Goal: Book appointment/travel/reservation

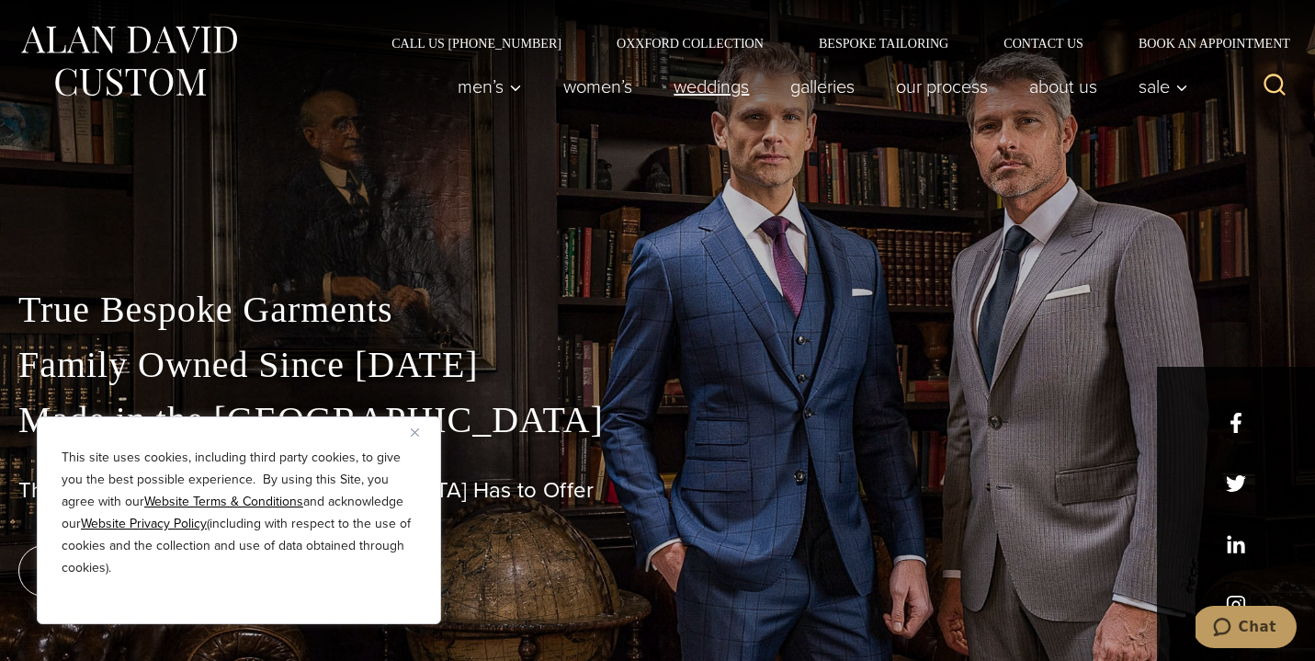
click at [696, 90] on link "weddings" at bounding box center [711, 86] width 117 height 37
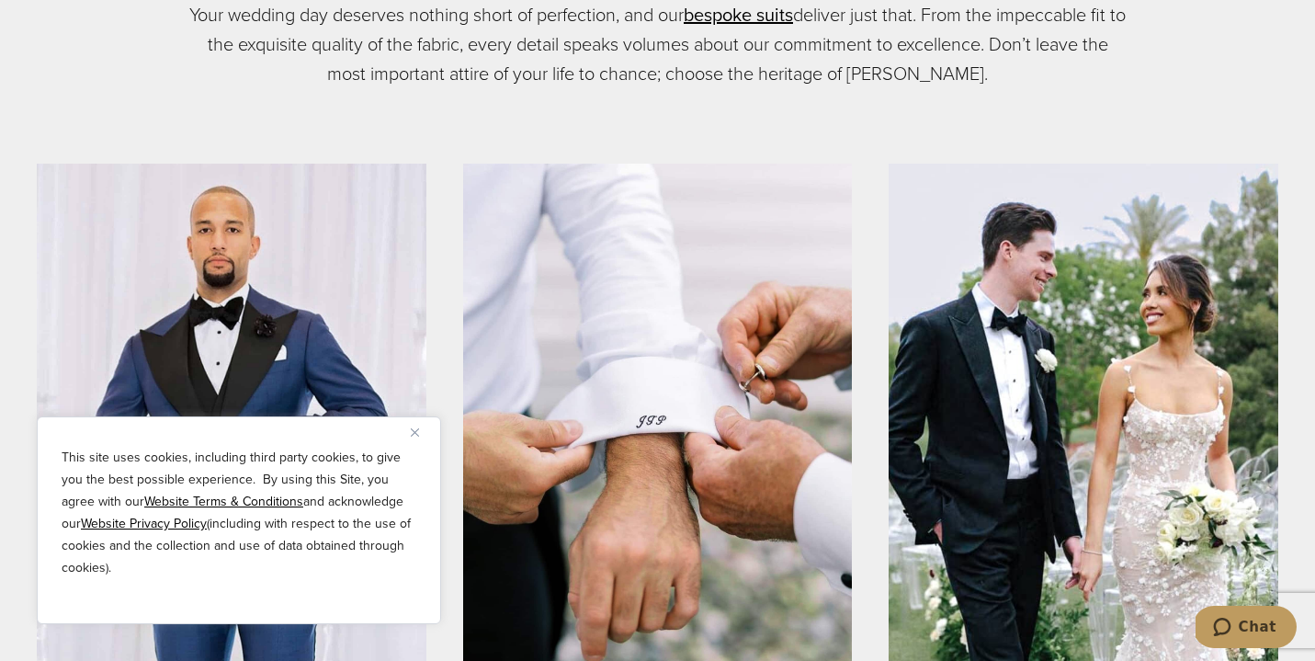
scroll to position [904, 0]
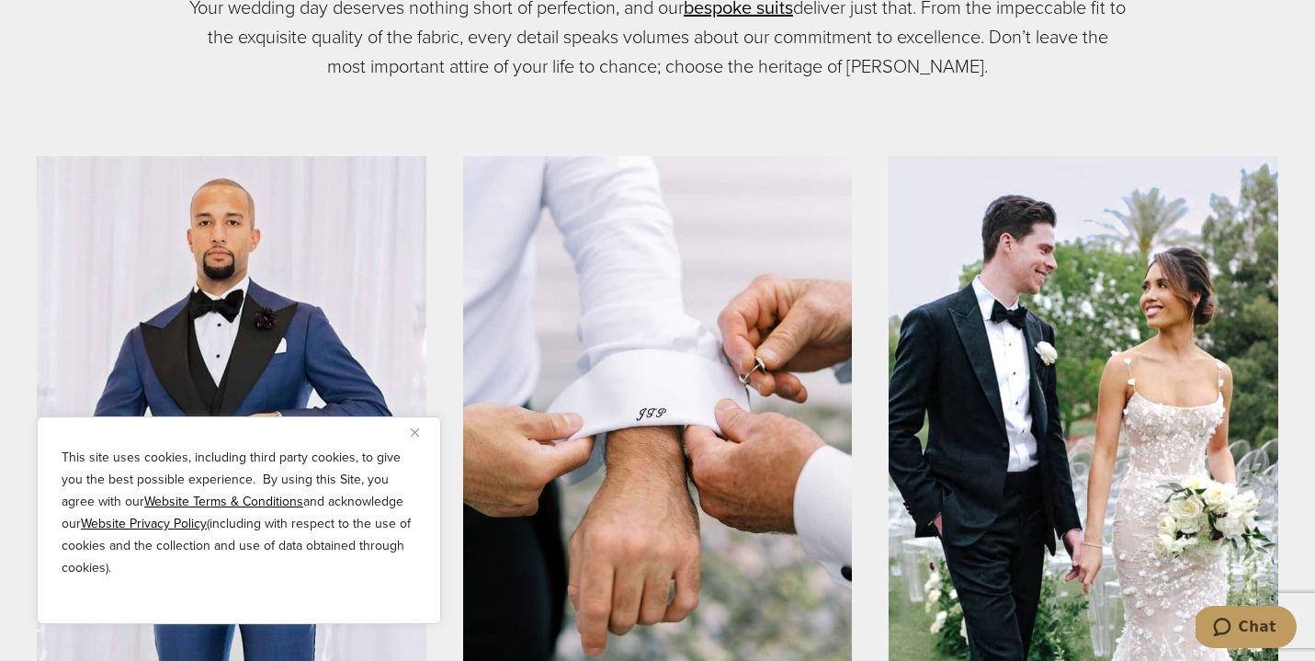
click at [419, 427] on button "Close" at bounding box center [422, 432] width 22 height 22
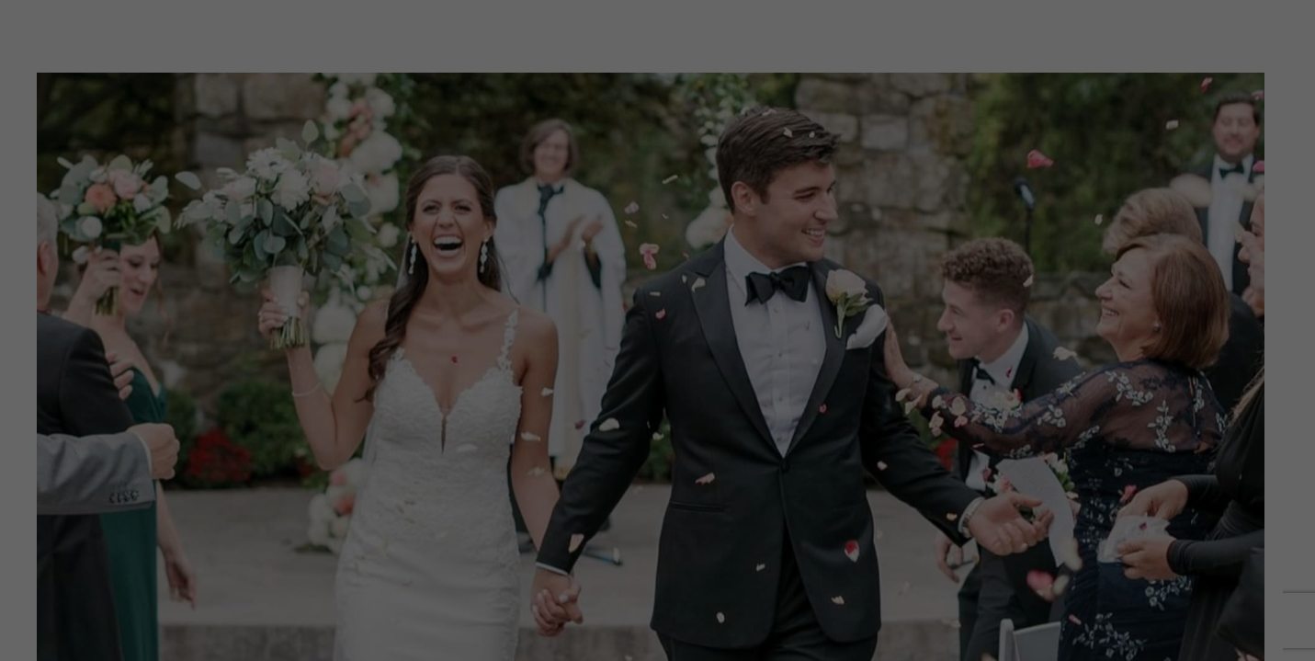
scroll to position [0, 0]
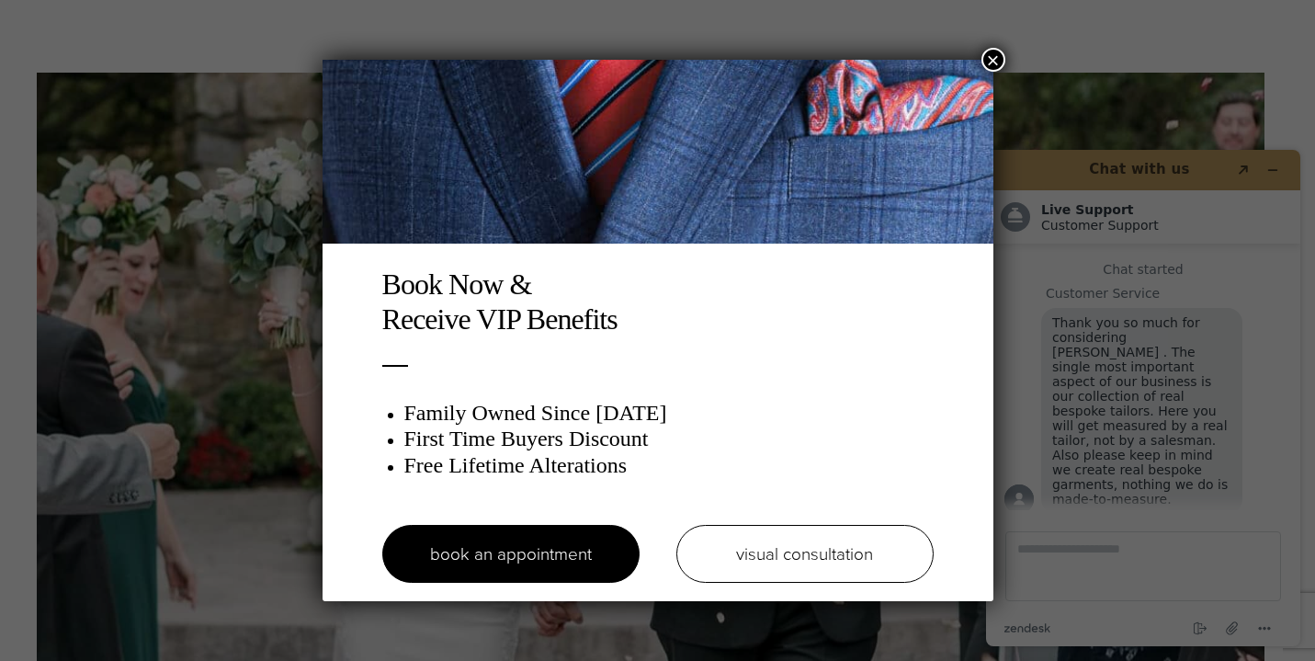
click at [987, 57] on button "×" at bounding box center [994, 60] width 24 height 24
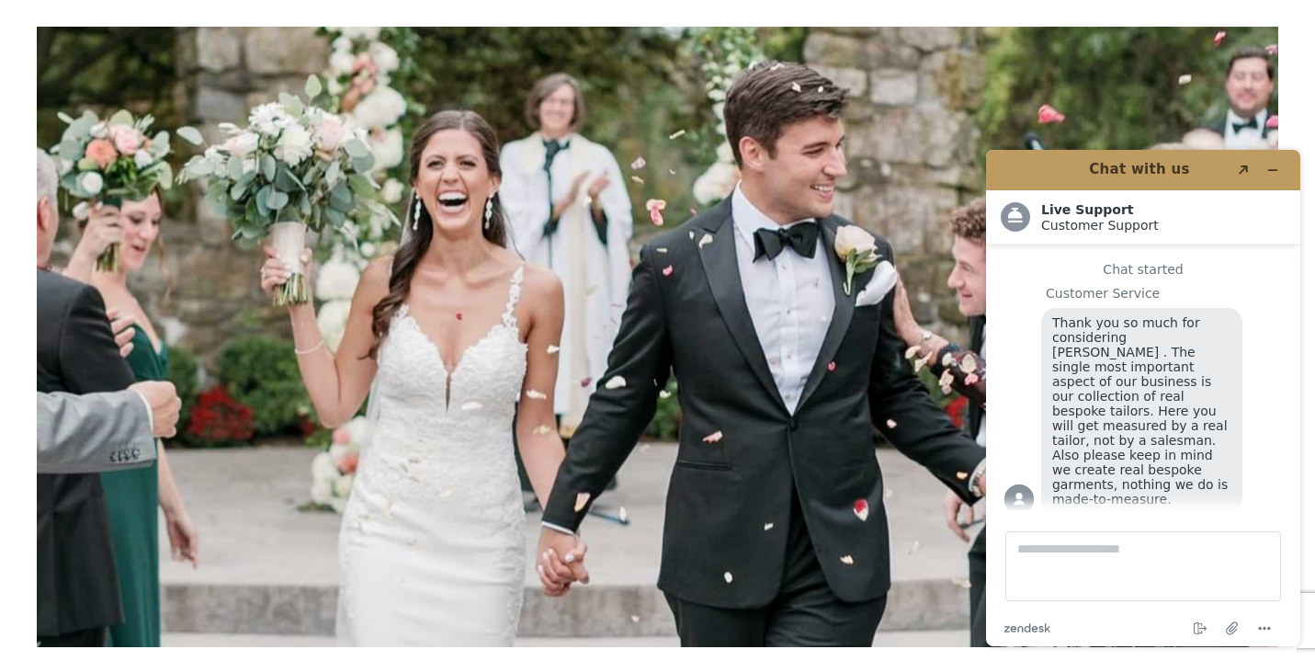
scroll to position [2368, 0]
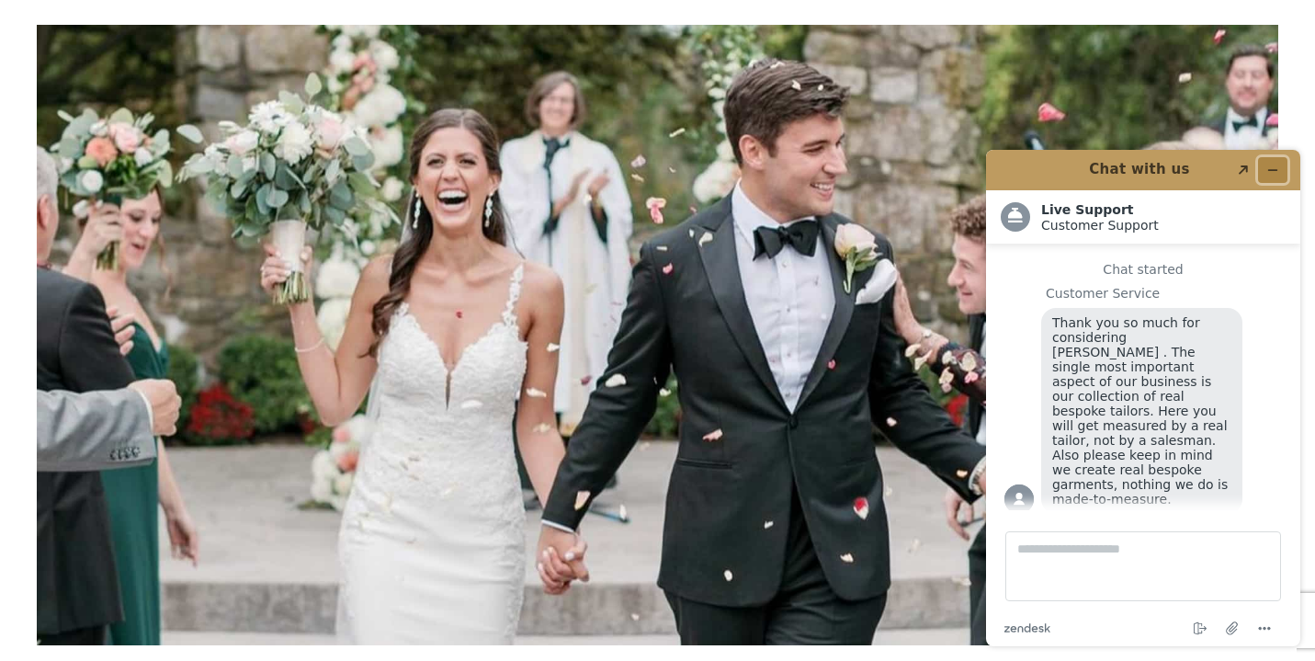
click at [1278, 168] on icon "Minimize widget" at bounding box center [1273, 170] width 13 height 13
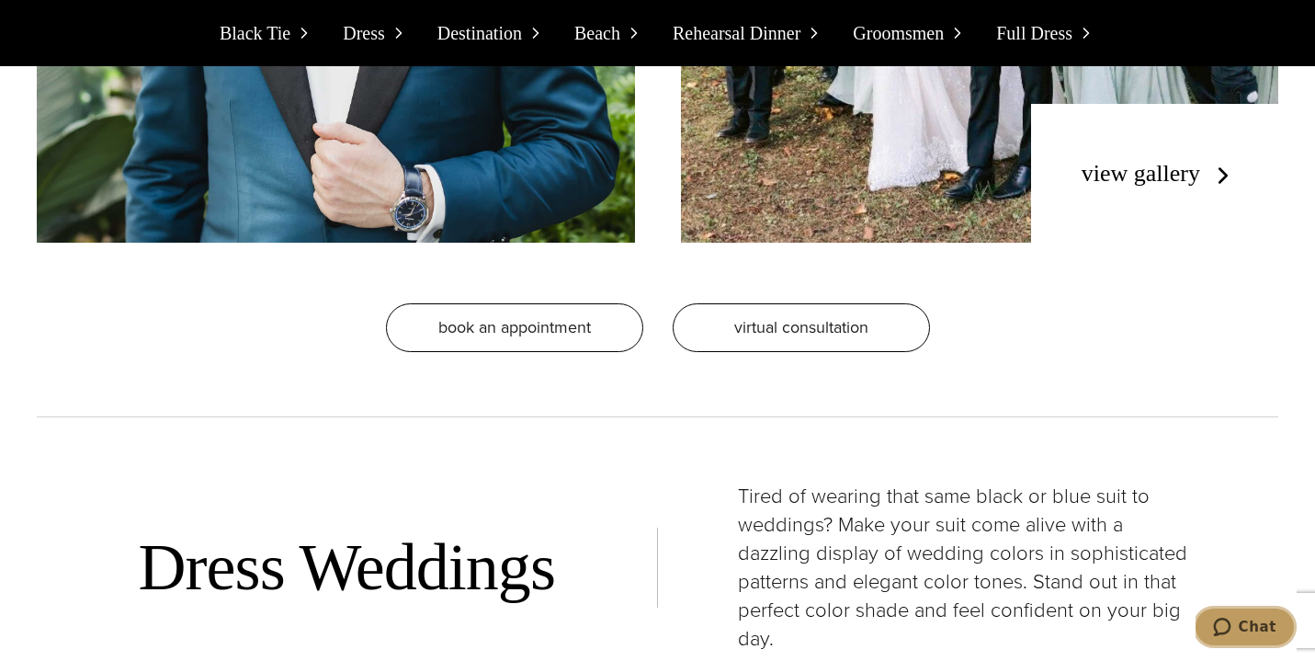
scroll to position [3430, 0]
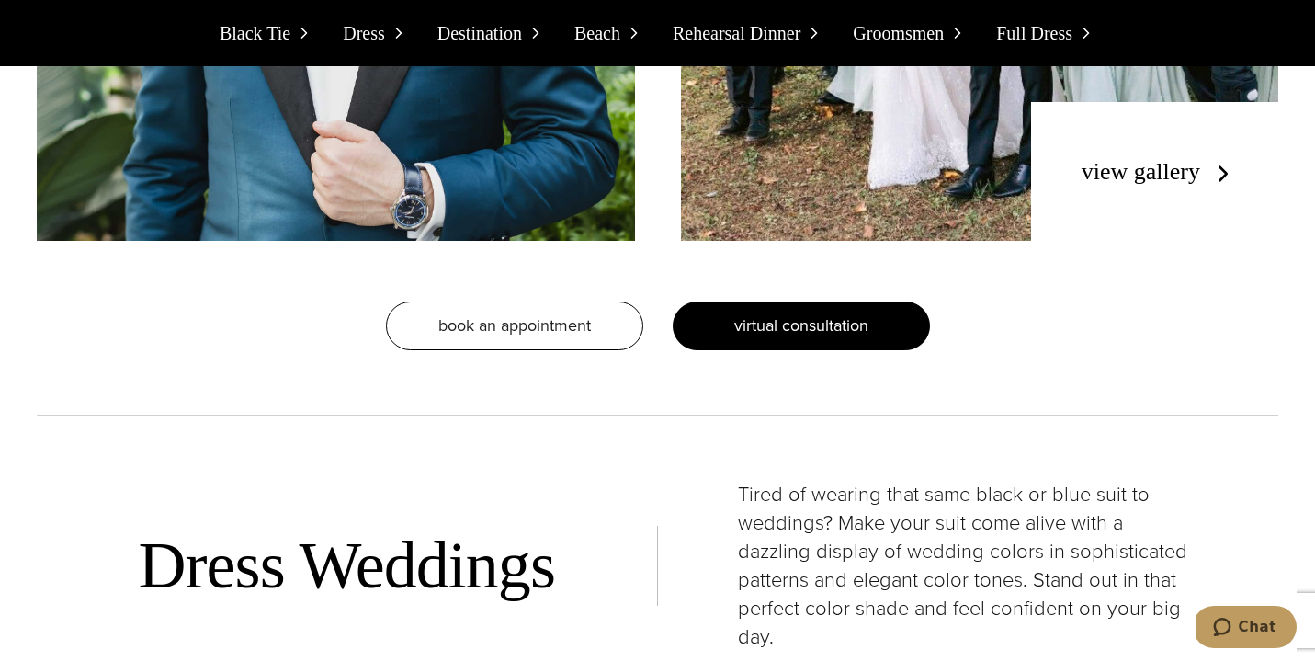
click at [809, 313] on span "virtual consultation" at bounding box center [801, 325] width 134 height 24
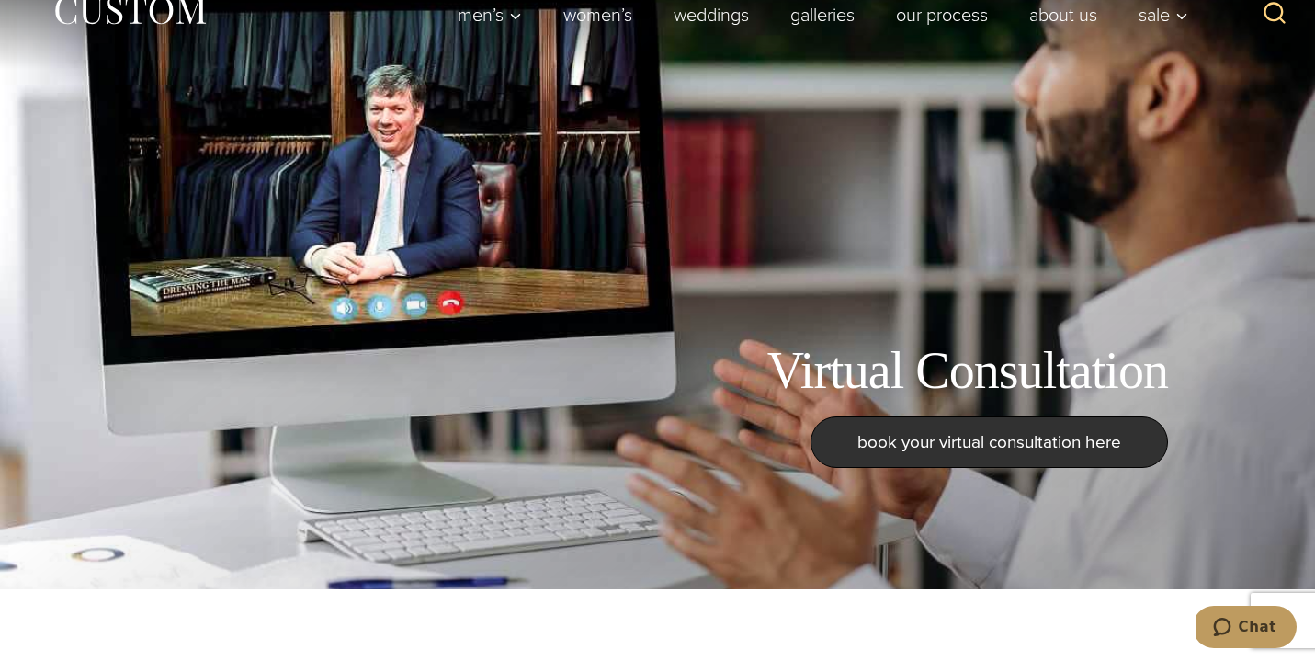
scroll to position [80, 0]
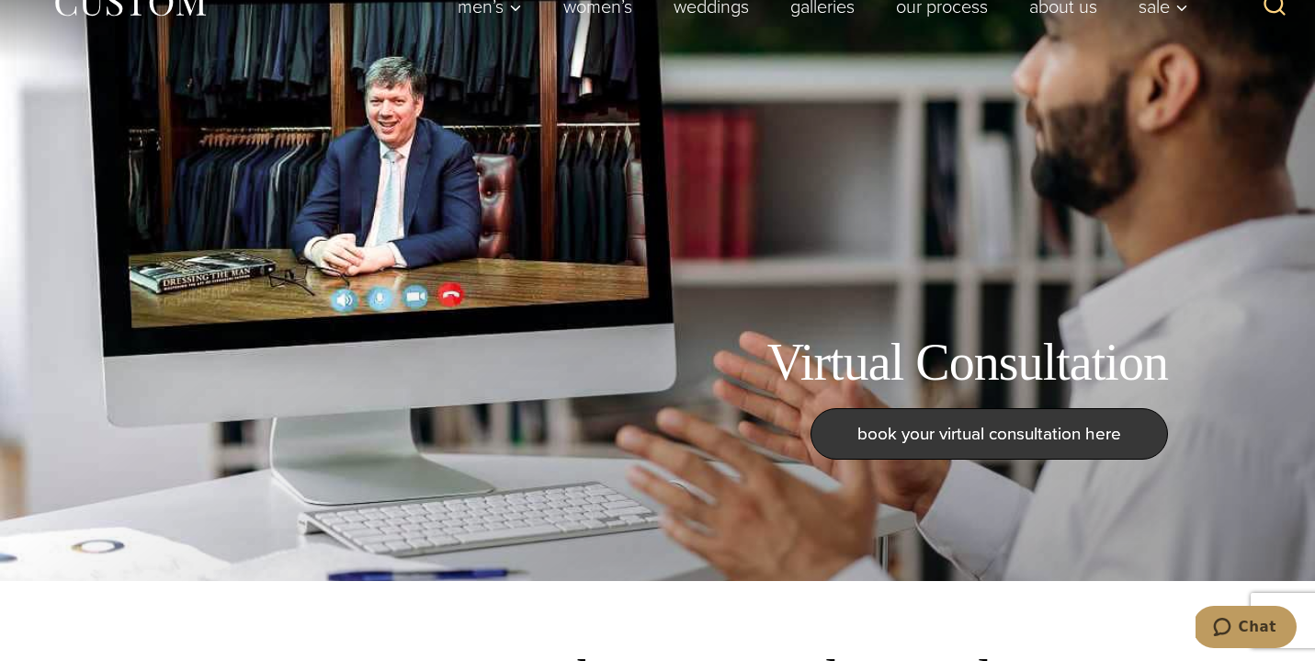
click at [935, 445] on span "book your virtual consultation here" at bounding box center [990, 433] width 264 height 27
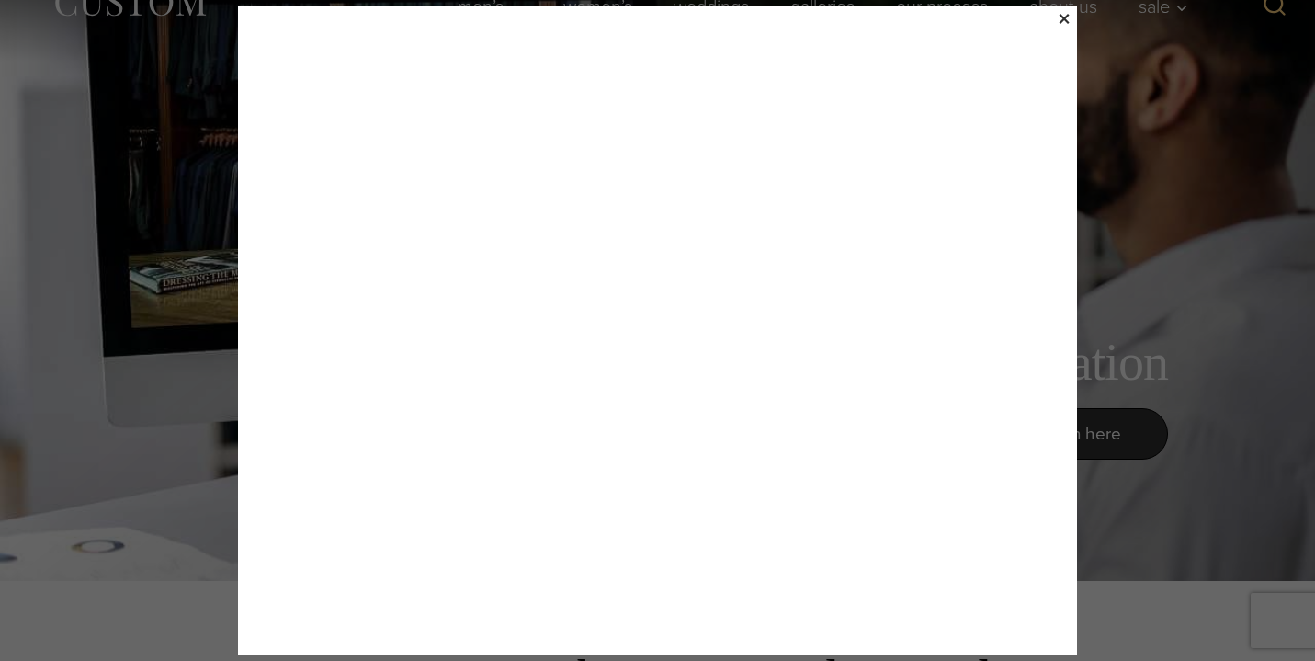
scroll to position [18, 0]
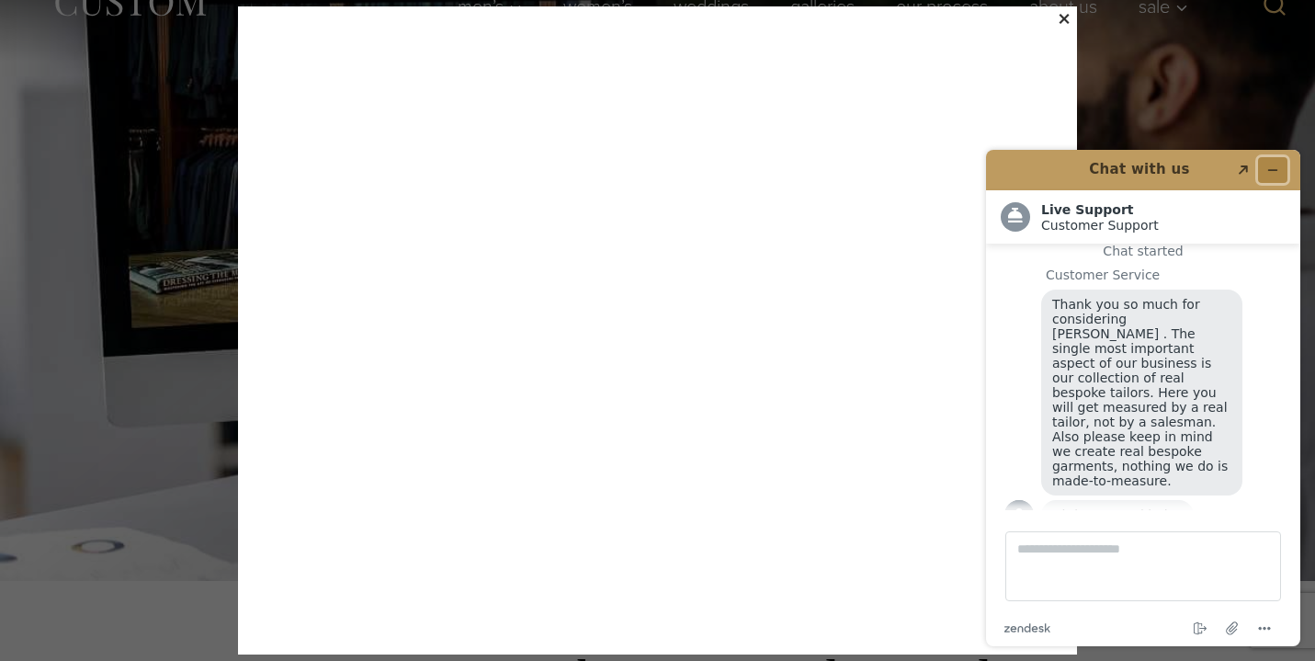
click at [1272, 167] on icon "Minimize widget" at bounding box center [1273, 170] width 13 height 13
